Goal: Information Seeking & Learning: Find specific fact

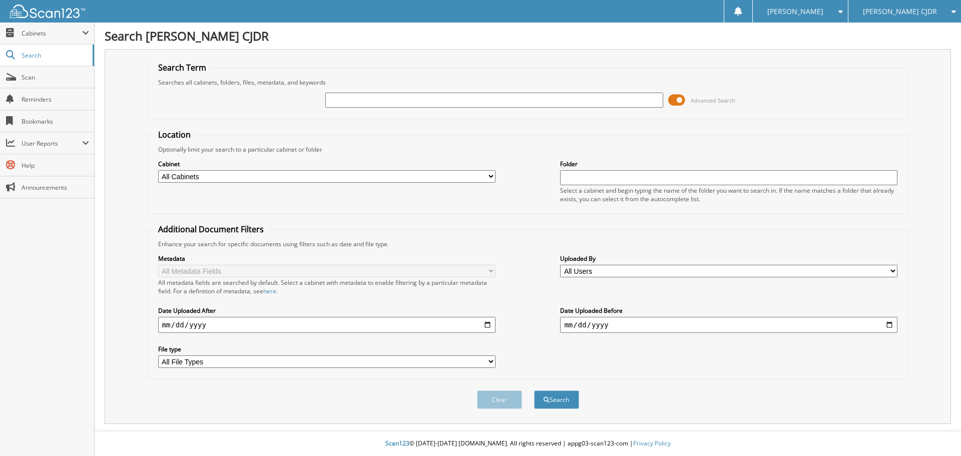
click at [481, 104] on input "text" at bounding box center [493, 100] width 337 height 15
click at [680, 99] on span at bounding box center [676, 100] width 17 height 15
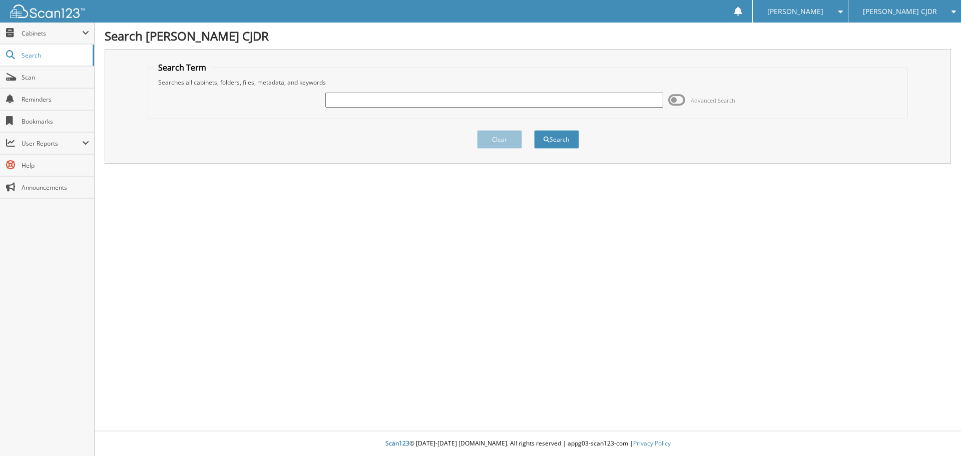
click at [630, 98] on input "text" at bounding box center [493, 100] width 337 height 15
type input "stone"
click at [563, 140] on button "Search" at bounding box center [556, 139] width 45 height 19
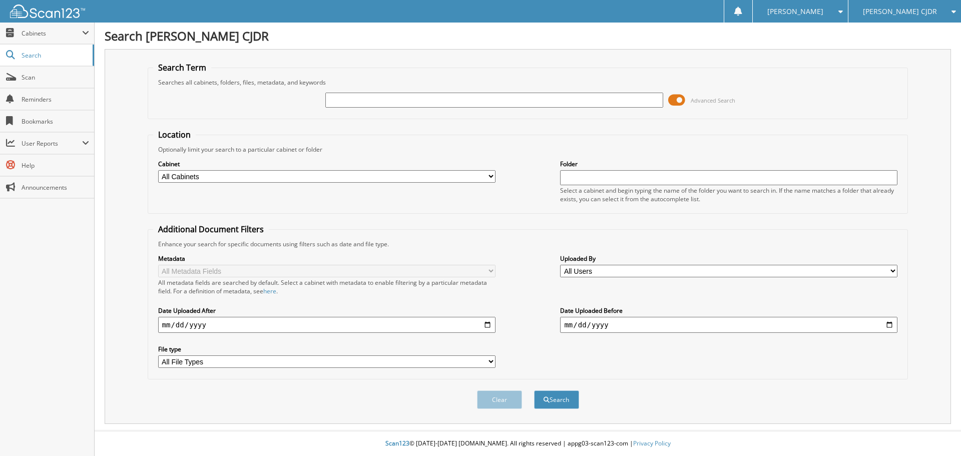
click at [683, 100] on span at bounding box center [676, 100] width 17 height 15
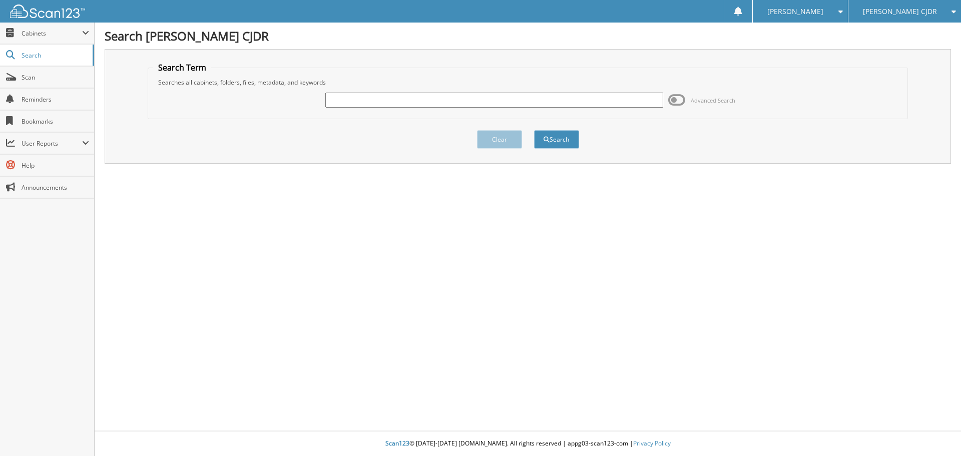
click at [629, 101] on input "text" at bounding box center [493, 100] width 337 height 15
type input "stone"
click at [534, 130] on button "Search" at bounding box center [556, 139] width 45 height 19
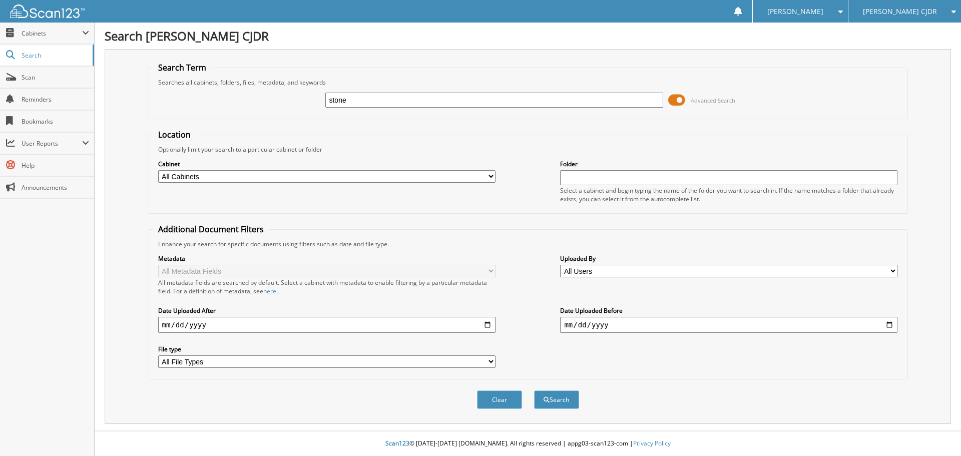
type input "stone"
click at [534, 390] on button "Search" at bounding box center [556, 399] width 45 height 19
type input "[PERSON_NAME]\"
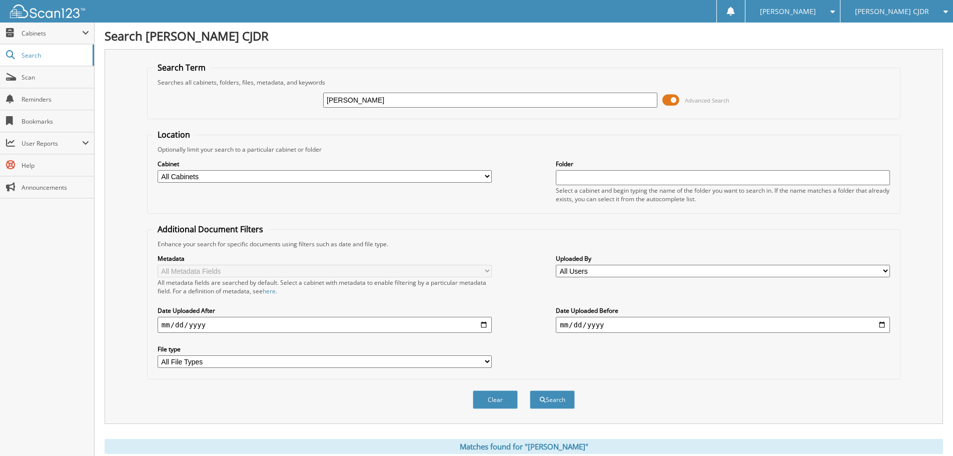
click at [369, 98] on input "starks" at bounding box center [490, 100] width 334 height 15
type input "rebecca stone"
click at [530, 390] on button "Search" at bounding box center [552, 399] width 45 height 19
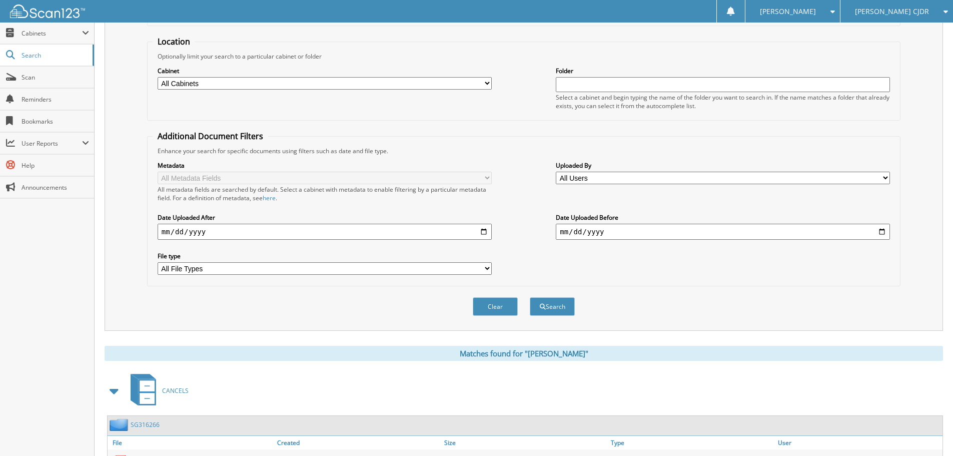
scroll to position [38, 0]
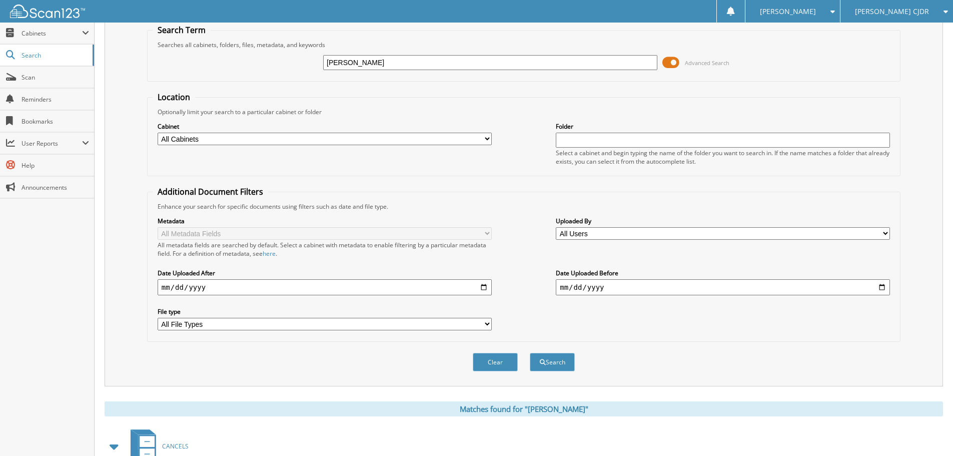
click at [346, 62] on input "rebecca stone" at bounding box center [490, 62] width 334 height 15
type input "devinstone"
click at [530, 353] on button "Search" at bounding box center [552, 362] width 45 height 19
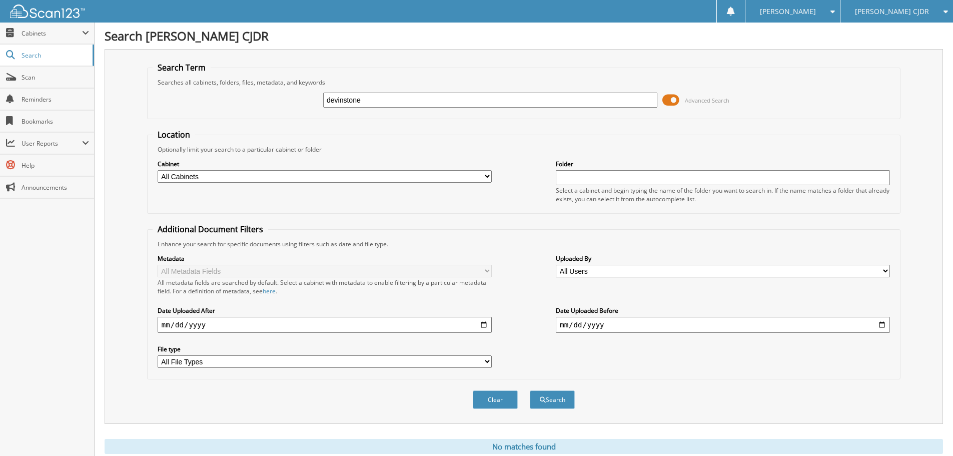
click at [345, 94] on input "devinstone" at bounding box center [490, 100] width 334 height 15
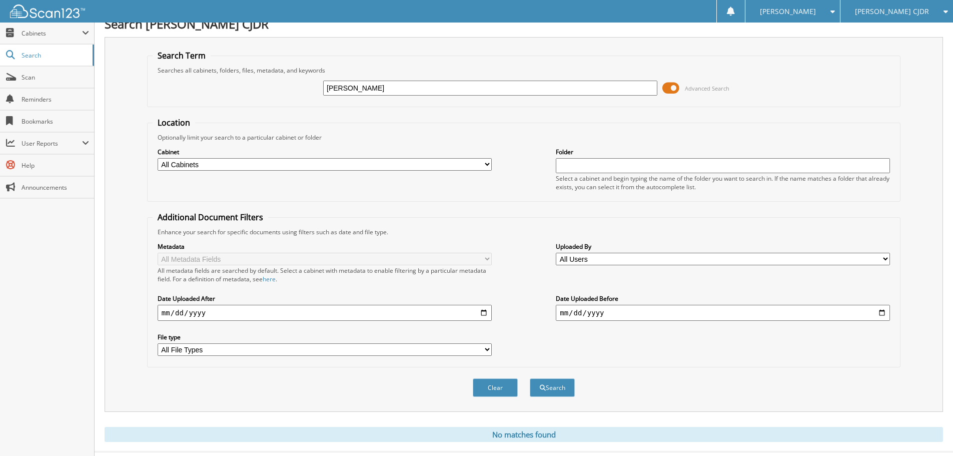
scroll to position [34, 0]
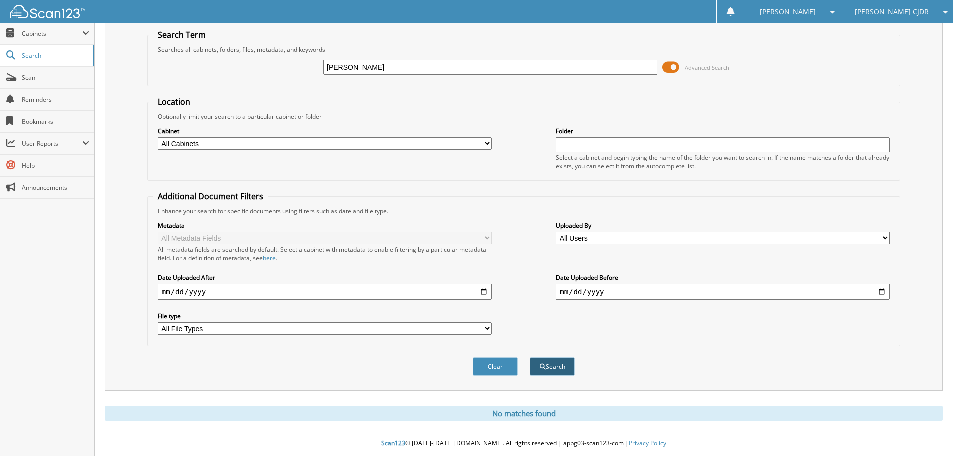
type input "[PERSON_NAME]"
click at [558, 364] on button "Search" at bounding box center [552, 366] width 45 height 19
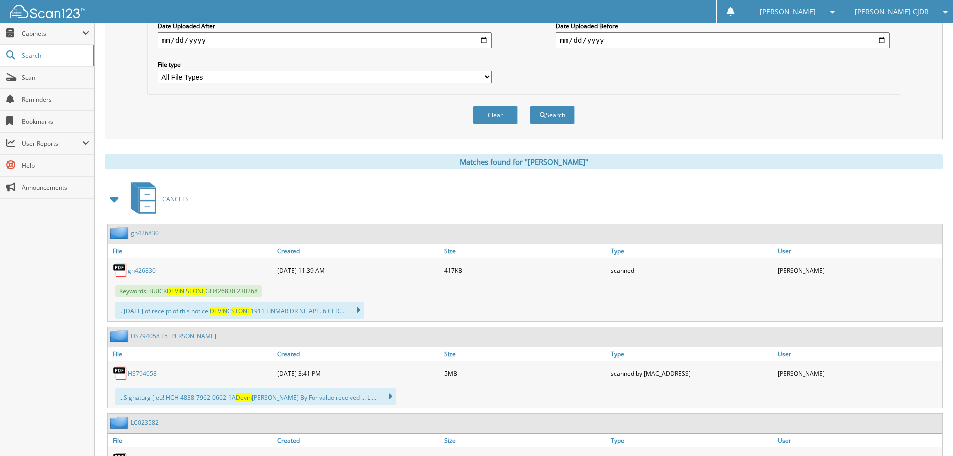
scroll to position [300, 0]
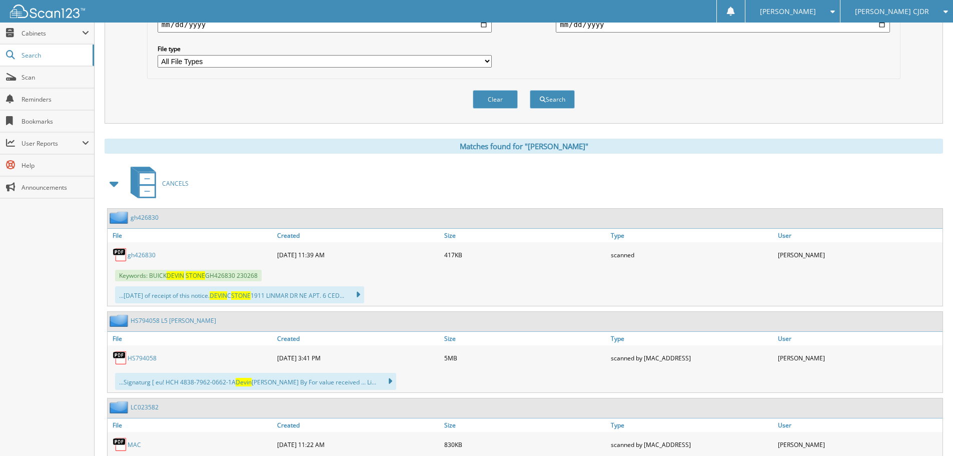
click at [147, 256] on link "gh426830" at bounding box center [142, 255] width 28 height 9
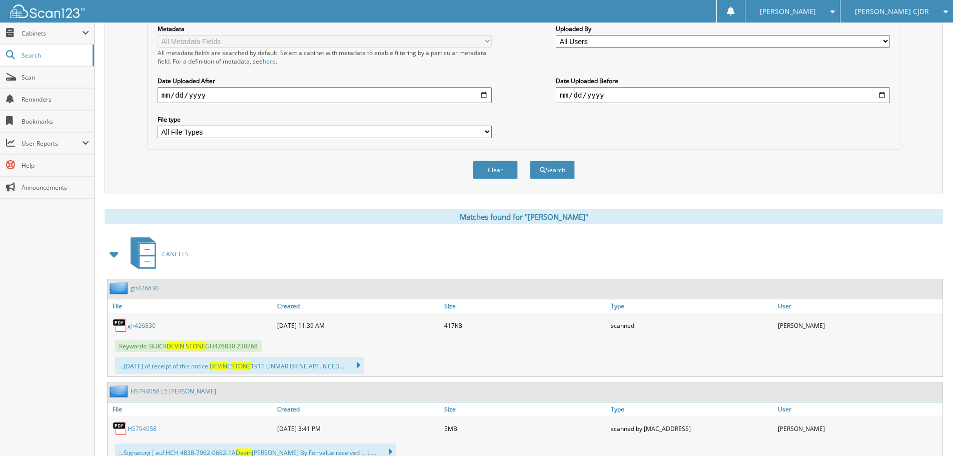
scroll to position [0, 0]
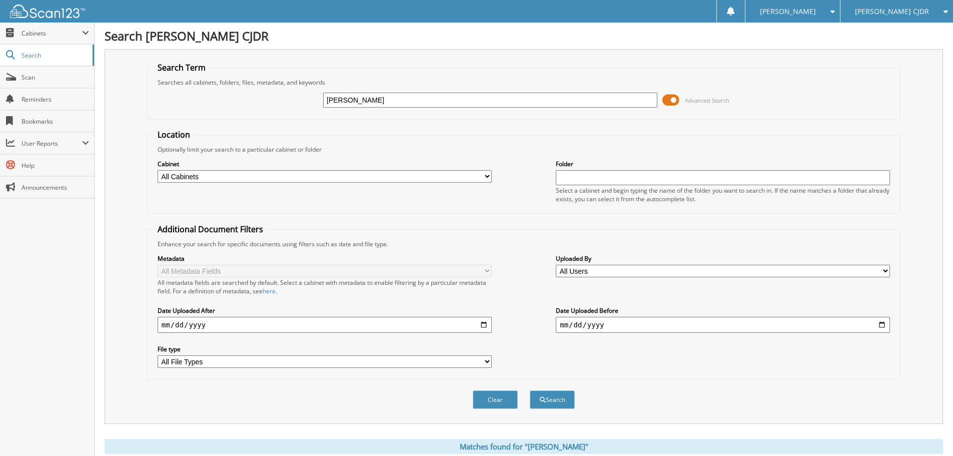
click at [667, 104] on span at bounding box center [670, 100] width 17 height 15
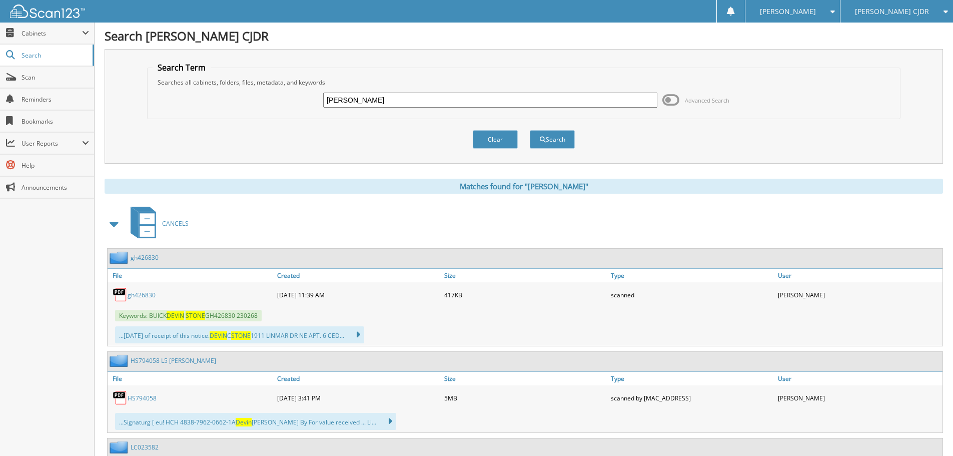
click at [333, 99] on input "devin stone" at bounding box center [490, 100] width 334 height 15
click at [397, 100] on input ""Rebecca stone" at bounding box center [490, 100] width 334 height 15
type input ""Rebecca stone""
click at [530, 130] on button "Search" at bounding box center [552, 139] width 45 height 19
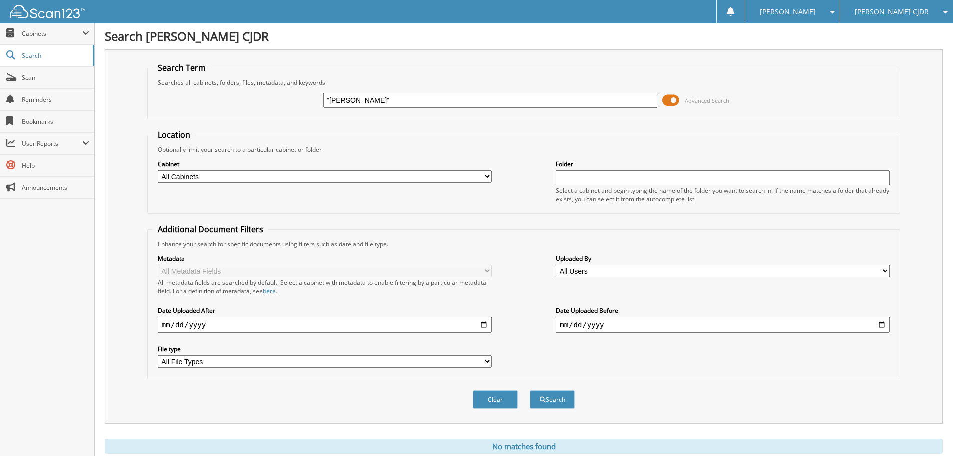
click at [675, 104] on span at bounding box center [670, 100] width 17 height 15
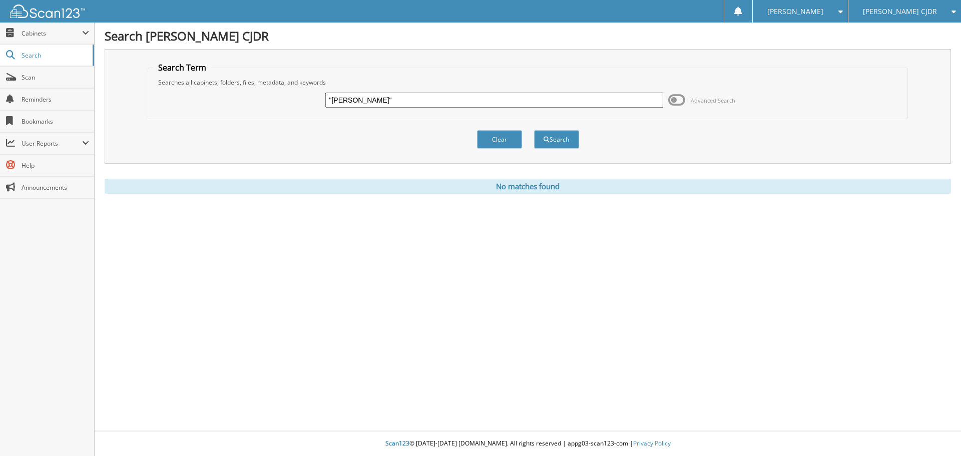
click at [355, 100] on input ""Rebecca stone"" at bounding box center [493, 100] width 337 height 15
type input ""stone""
click at [534, 130] on button "Search" at bounding box center [556, 139] width 45 height 19
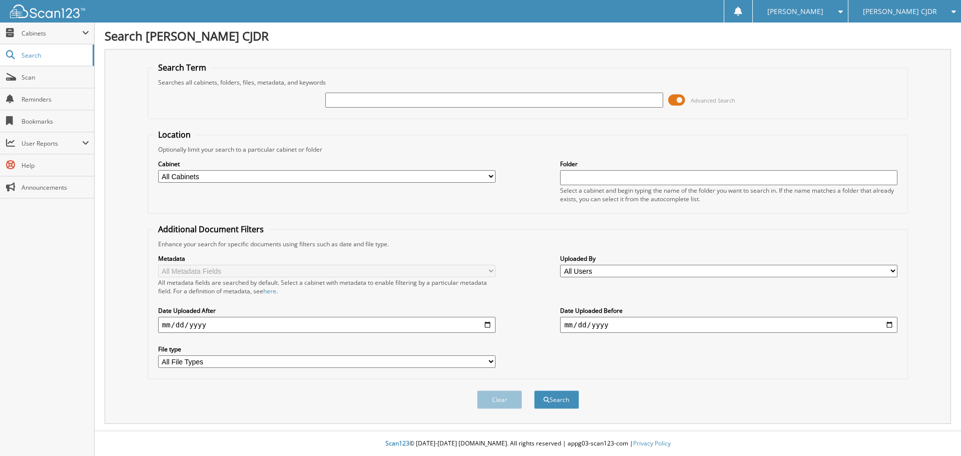
click at [682, 100] on span at bounding box center [676, 100] width 17 height 15
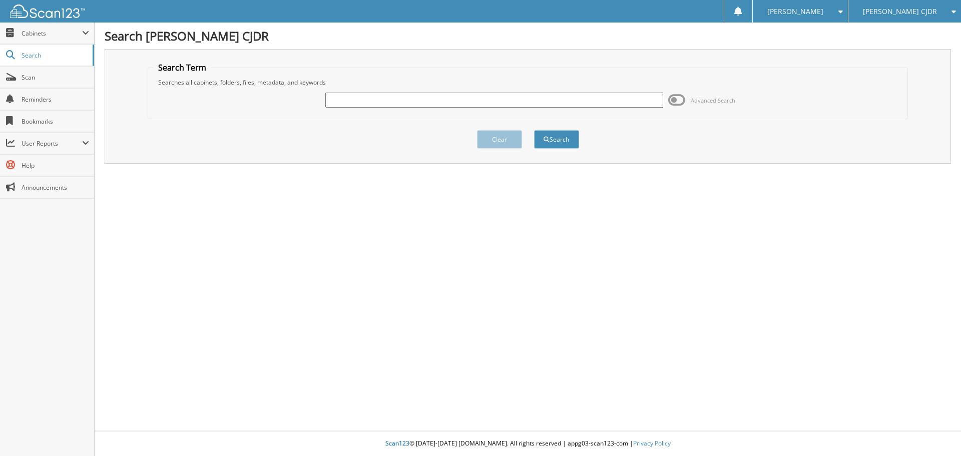
click at [619, 101] on input "text" at bounding box center [493, 100] width 337 height 15
type input "stone"
click at [571, 146] on button "Search" at bounding box center [556, 139] width 45 height 19
